Goal: Information Seeking & Learning: Learn about a topic

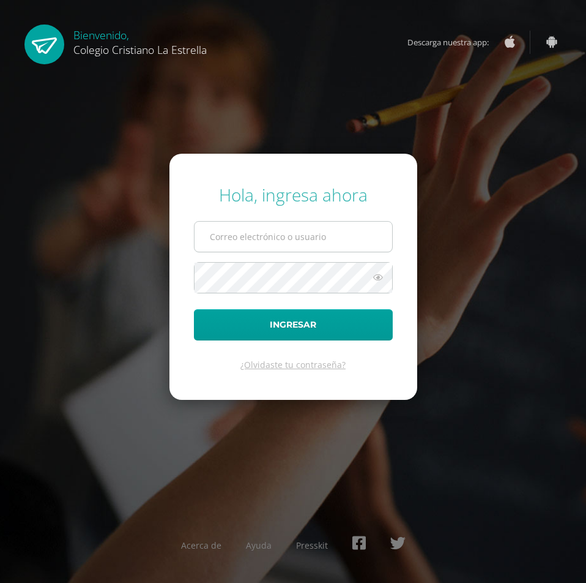
click at [301, 246] on input "text" at bounding box center [294, 237] width 198 height 30
type input "l"
type input "2021407@laestrella.edu.gt"
click at [377, 275] on icon at bounding box center [378, 277] width 16 height 15
click at [377, 275] on icon at bounding box center [377, 277] width 17 height 15
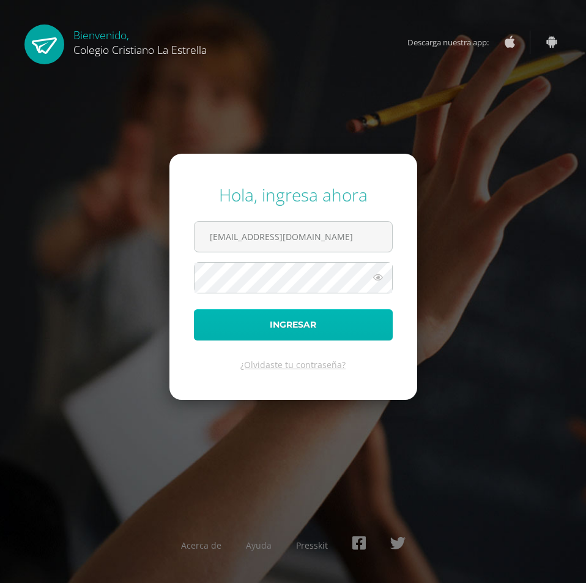
click at [356, 312] on button "Ingresar" at bounding box center [293, 324] width 199 height 31
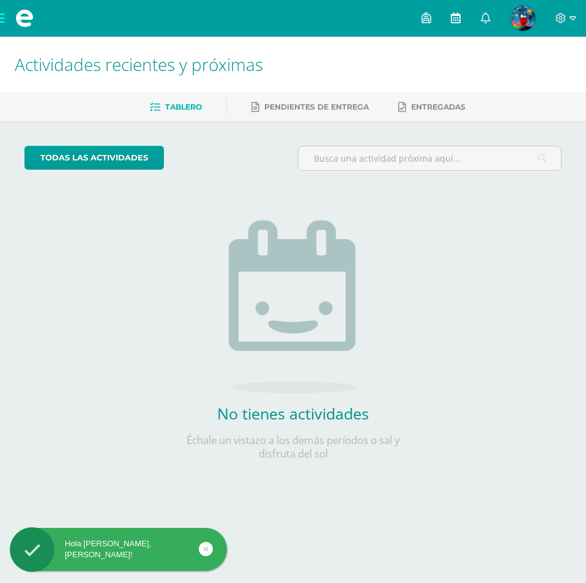
click at [457, 24] on span at bounding box center [456, 18] width 10 height 13
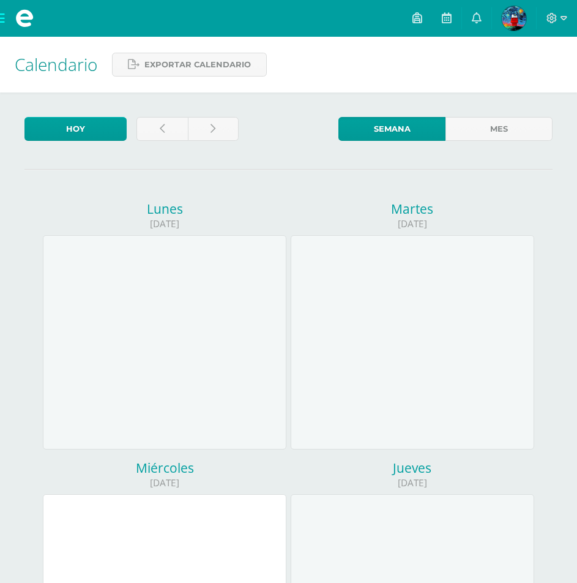
click at [516, 28] on img at bounding box center [514, 18] width 24 height 24
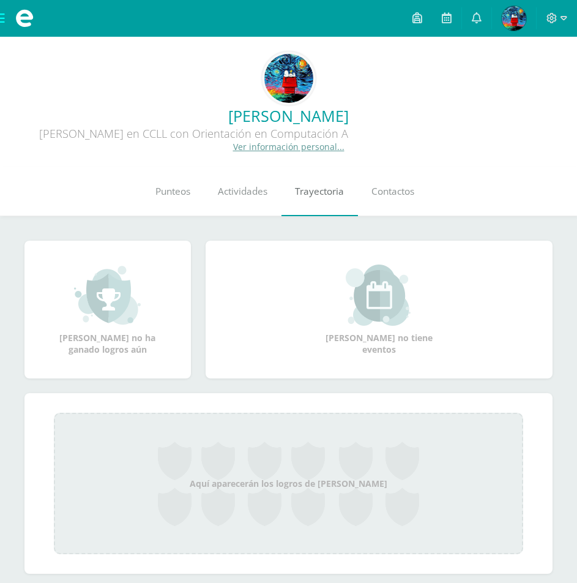
click at [300, 198] on span "Trayectoria" at bounding box center [319, 191] width 49 height 13
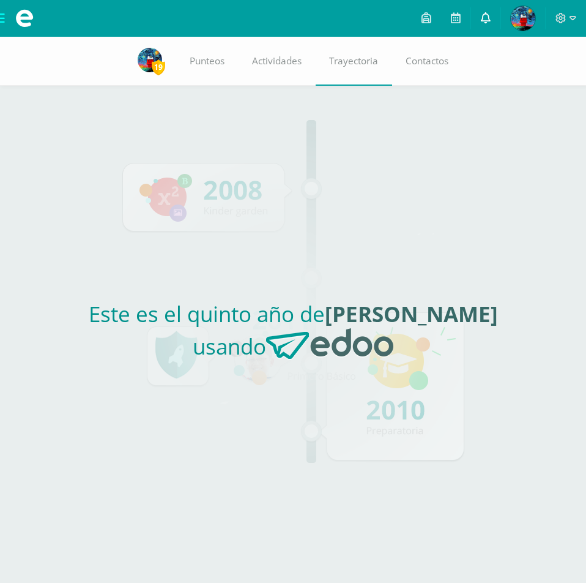
click at [478, 22] on link at bounding box center [485, 18] width 29 height 37
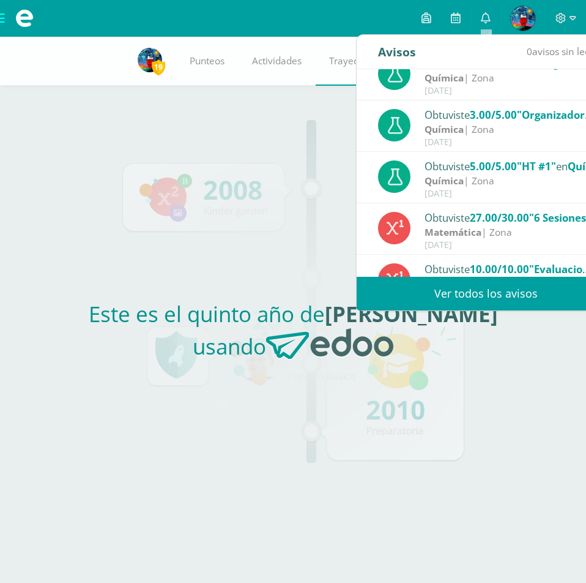
scroll to position [184, 0]
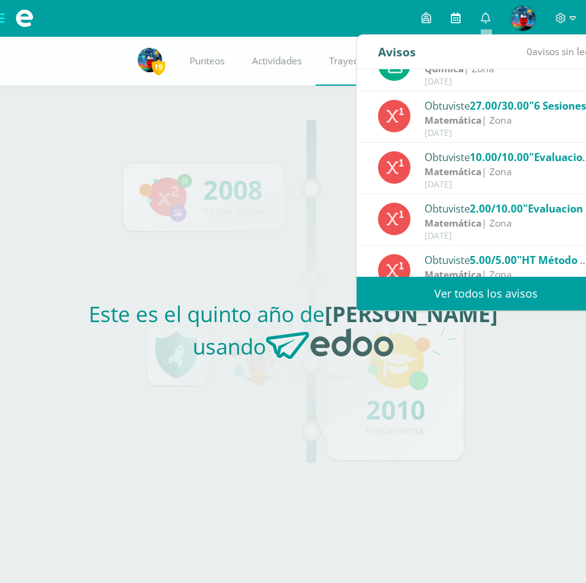
click at [450, 27] on link at bounding box center [455, 18] width 29 height 37
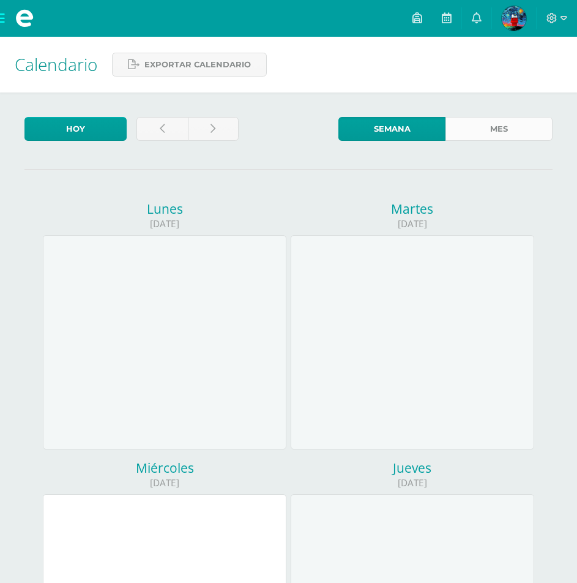
click at [479, 136] on link "Mes" at bounding box center [498, 129] width 107 height 24
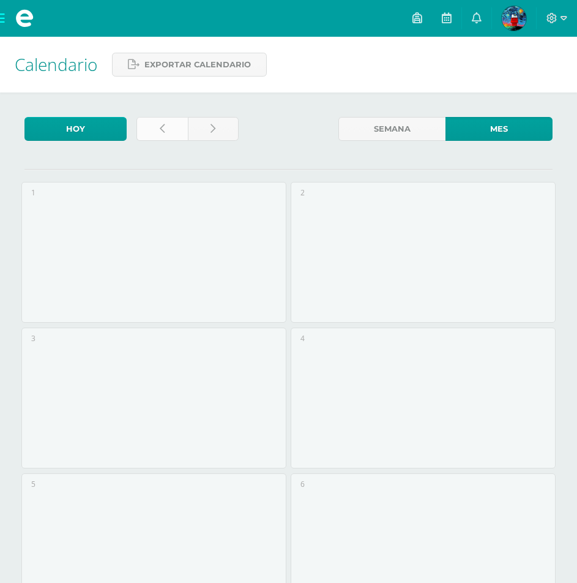
click at [181, 137] on link at bounding box center [161, 129] width 51 height 24
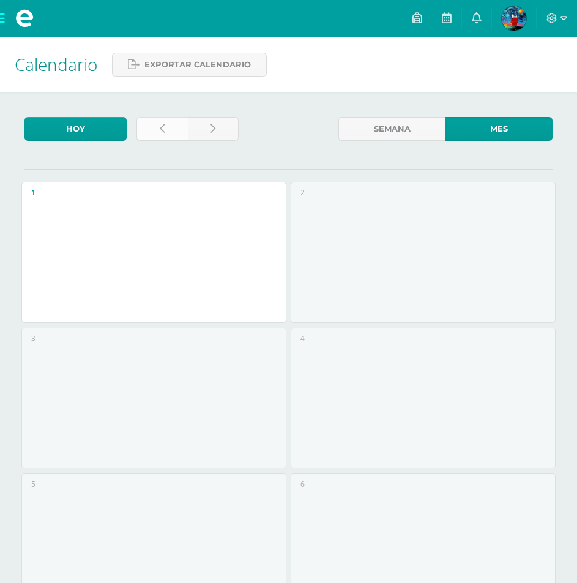
click at [179, 133] on link at bounding box center [161, 129] width 51 height 24
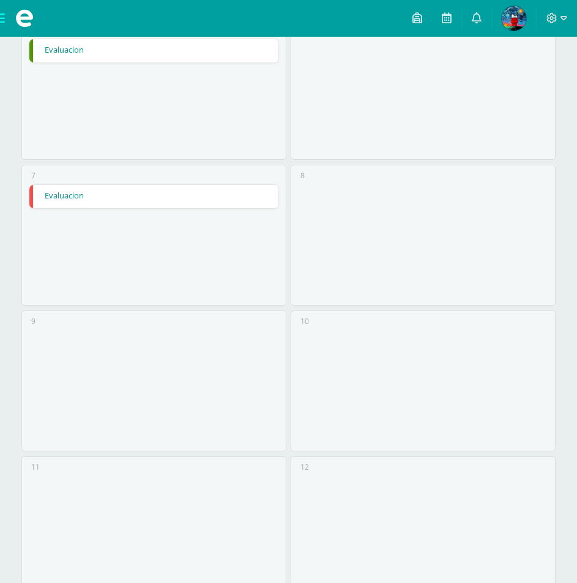
scroll to position [424, 0]
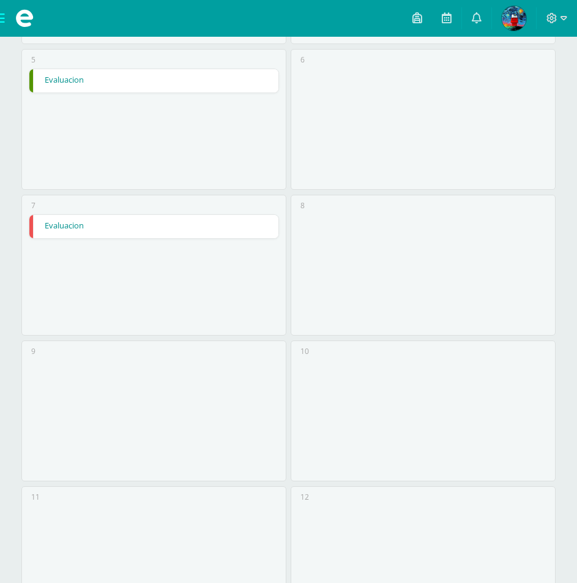
click at [189, 221] on link "Evaluacion" at bounding box center [153, 226] width 249 height 23
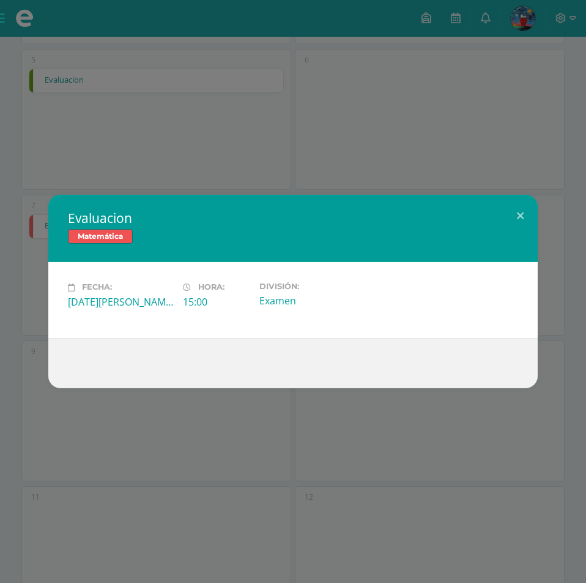
click at [222, 407] on div "Evaluacion Matemática Fecha: Jueves 07 de Agosto Hora: 15:00 División: Examen L…" at bounding box center [293, 291] width 586 height 583
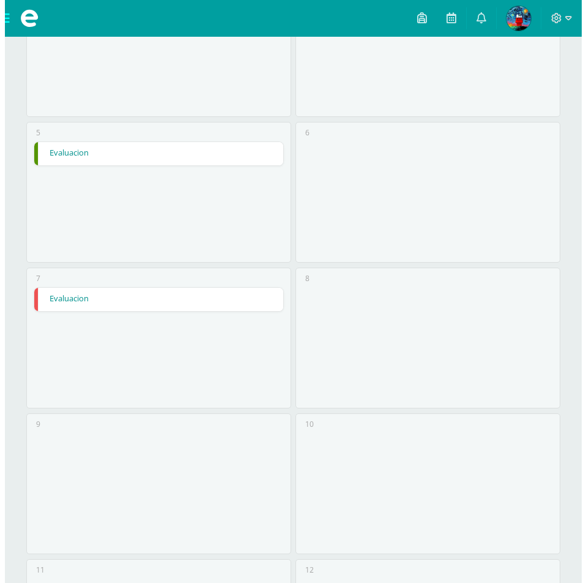
scroll to position [240, 0]
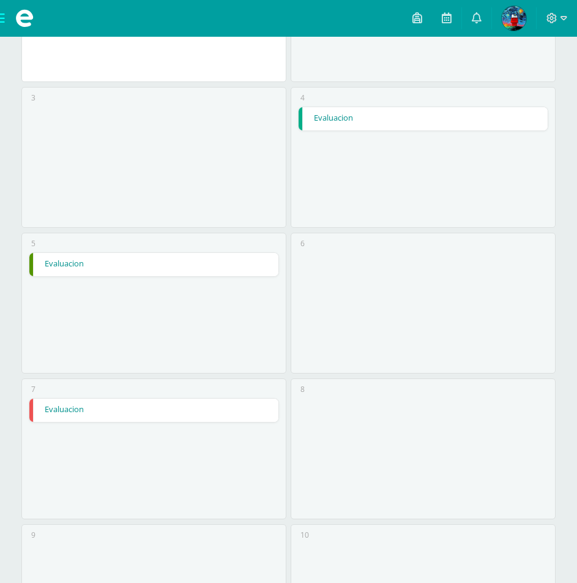
click at [158, 270] on link "Evaluacion" at bounding box center [153, 264] width 249 height 23
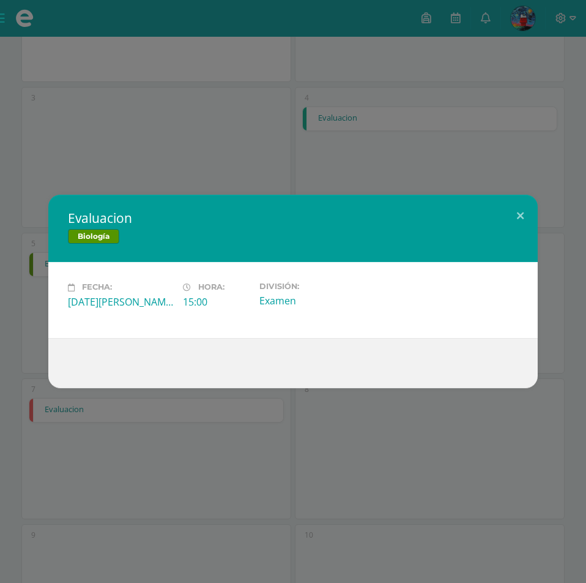
click at [269, 472] on div "Evaluacion Biología Fecha: Martes 05 de Agosto Hora: 15:00 División: Examen Loa…" at bounding box center [293, 291] width 586 height 583
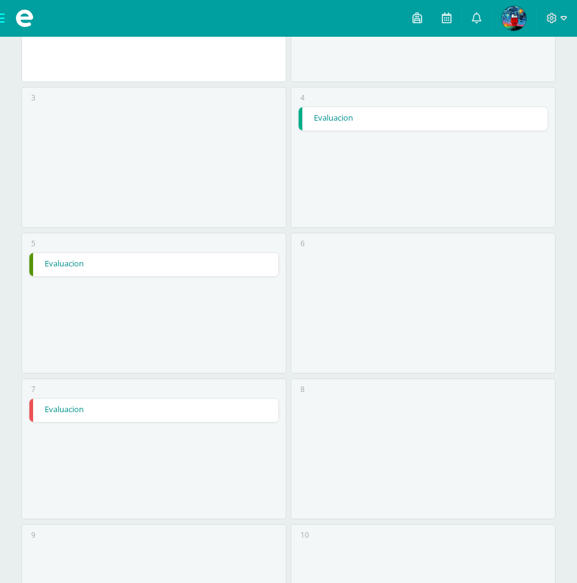
click at [349, 113] on link "Evaluacion" at bounding box center [423, 118] width 249 height 23
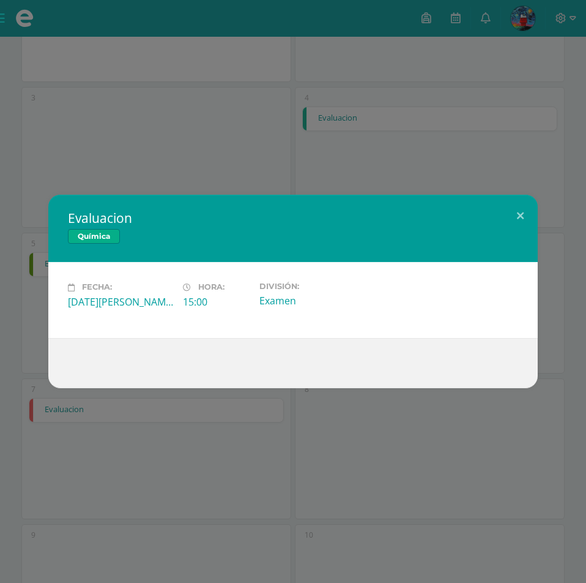
click at [360, 433] on div "Evaluacion Química Fecha: Lunes 04 de Agosto Hora: 15:00 División: Examen" at bounding box center [293, 291] width 586 height 583
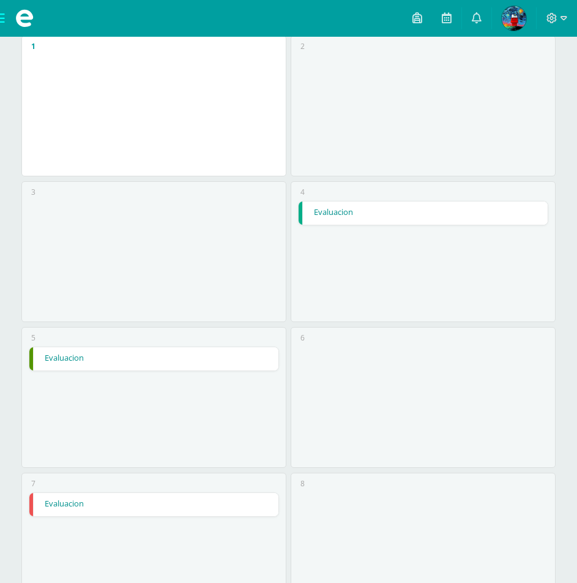
scroll to position [0, 0]
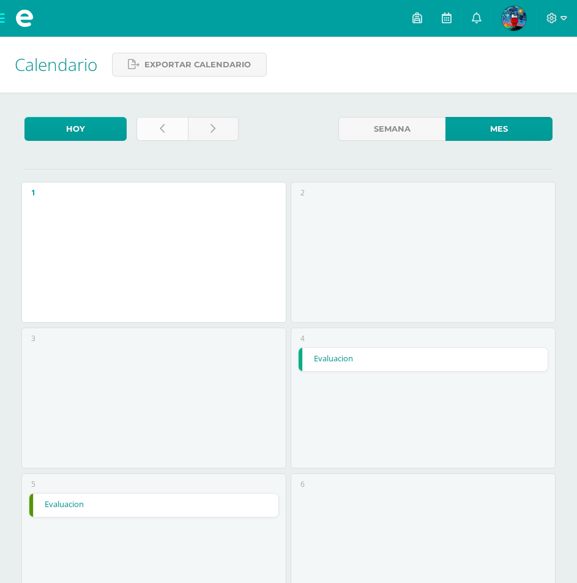
click at [167, 131] on link at bounding box center [161, 129] width 51 height 24
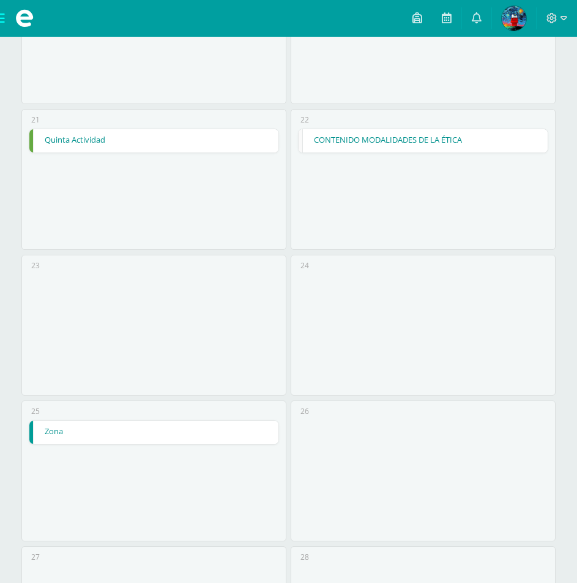
scroll to position [1530, 0]
click at [204, 428] on link "Zona" at bounding box center [153, 431] width 249 height 23
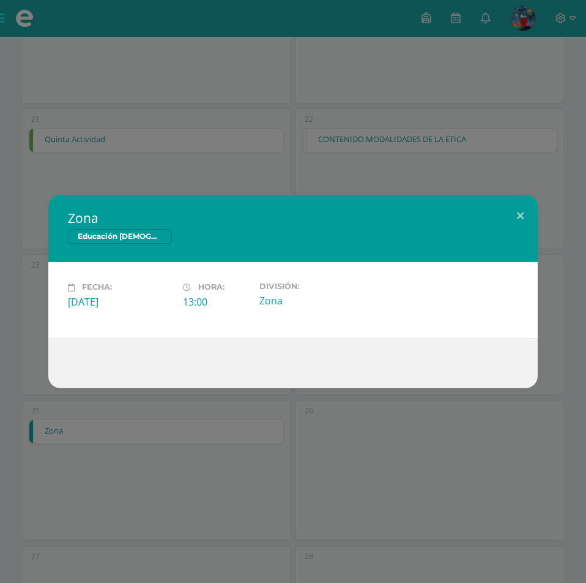
click at [267, 461] on div "Zona Educación Cristiana Fecha: Viernes 25 de Julio Hora: 13:00 División: Zona …" at bounding box center [293, 291] width 586 height 583
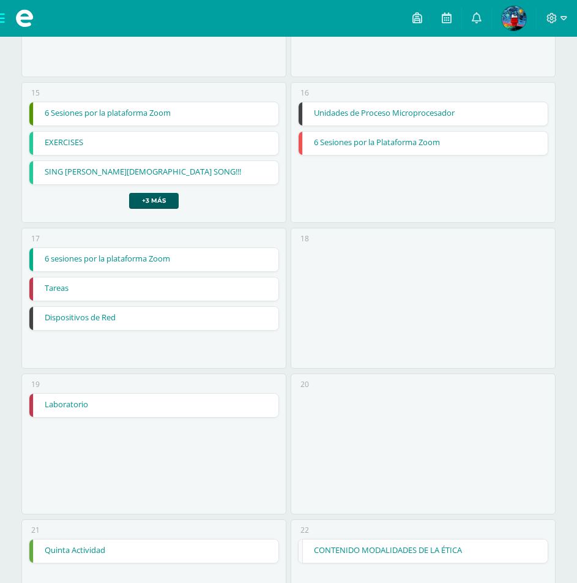
scroll to position [1101, 0]
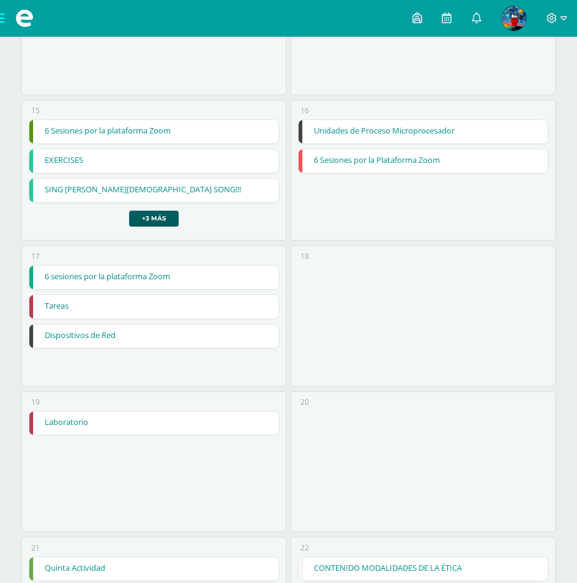
click at [182, 284] on link "6 sesiones por la plataforma Zoom" at bounding box center [153, 277] width 249 height 23
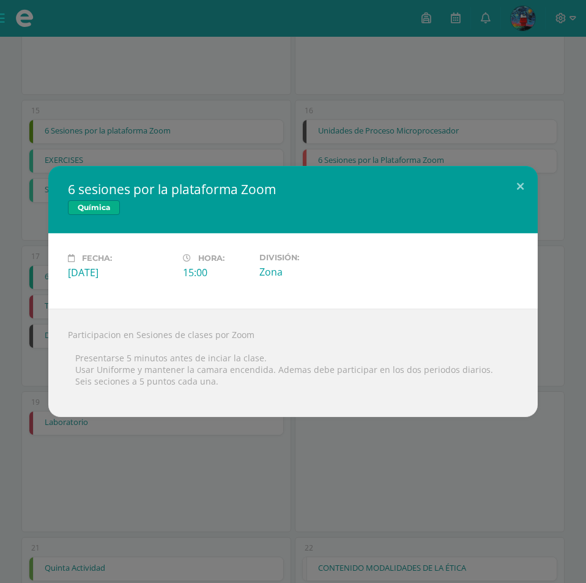
click at [240, 472] on div "6 sesiones por la plataforma Zoom Química Fecha: Jueves 17 de Julio Hora: 15:00…" at bounding box center [293, 291] width 586 height 583
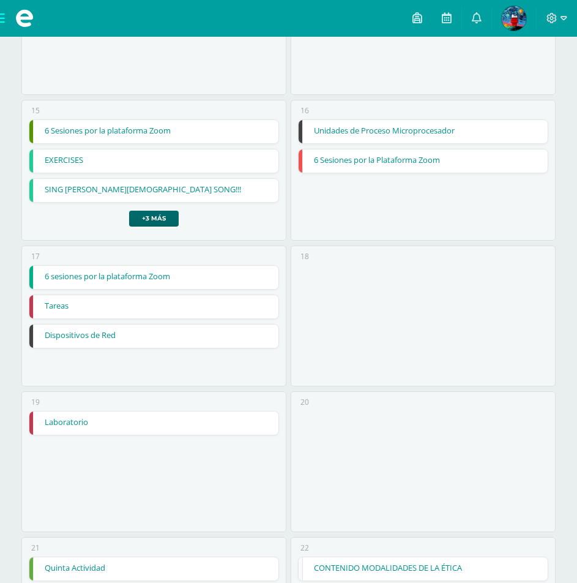
click at [168, 218] on link "+3 más" at bounding box center [154, 219] width 50 height 16
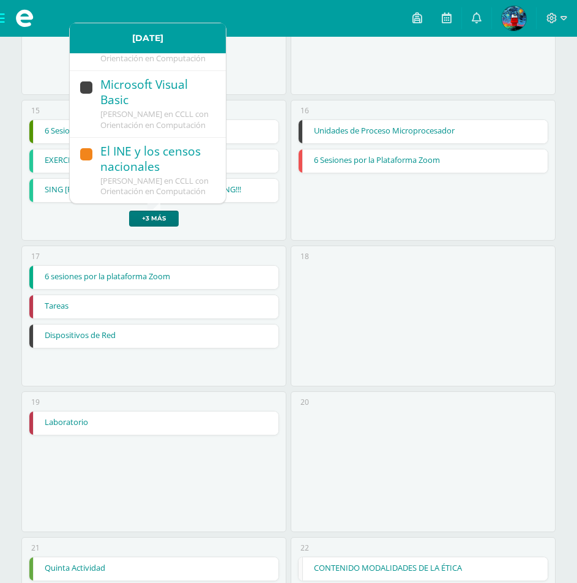
scroll to position [298, 0]
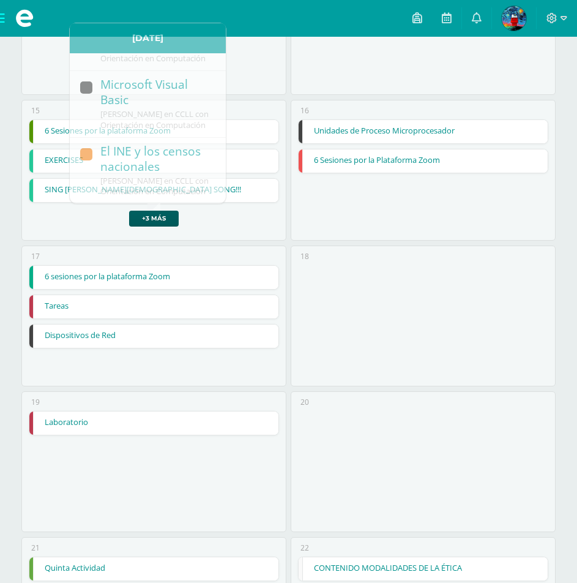
click at [338, 286] on div "18" at bounding box center [423, 315] width 265 height 141
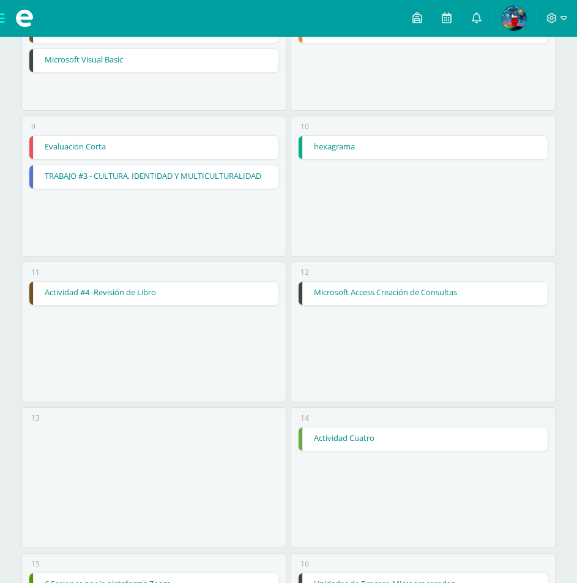
scroll to position [612, 0]
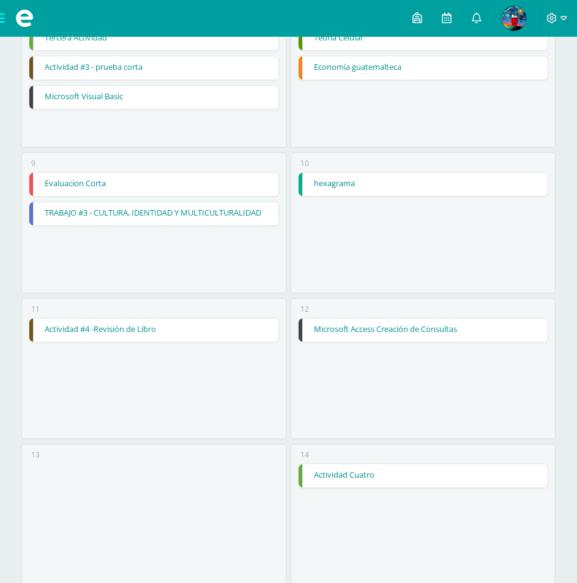
click at [406, 170] on div "10 hexagrama hexagrama Química Cargando contenido" at bounding box center [423, 222] width 265 height 141
click at [392, 190] on link "hexagrama" at bounding box center [423, 184] width 249 height 23
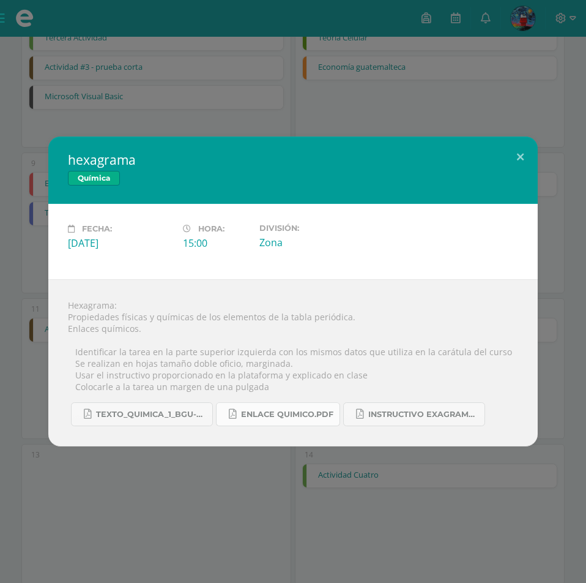
drag, startPoint x: 179, startPoint y: 430, endPoint x: 273, endPoint y: 404, distance: 97.3
click at [273, 404] on div "Hexagrama: Propiedades físicas y químicas de los elementos de la tabla periódic…" at bounding box center [293, 362] width 490 height 167
click at [520, 158] on button at bounding box center [520, 157] width 35 height 42
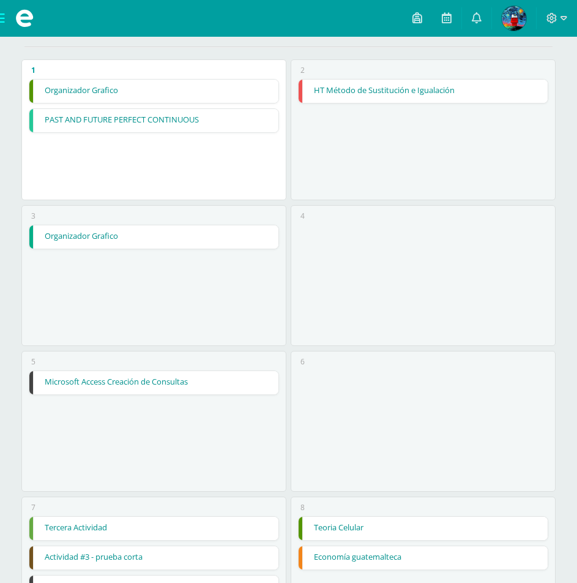
scroll to position [0, 0]
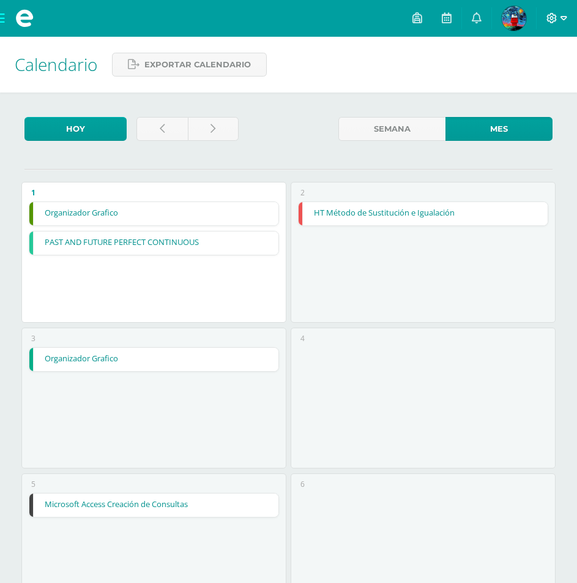
click at [553, 13] on icon at bounding box center [551, 18] width 11 height 11
click at [519, 81] on span "Cerrar sesión" at bounding box center [525, 84] width 55 height 12
